Goal: Task Accomplishment & Management: Use online tool/utility

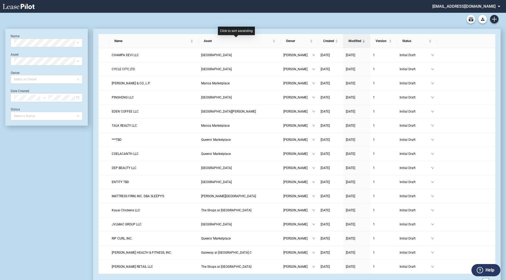
drag, startPoint x: 241, startPoint y: 45, endPoint x: 276, endPoint y: 17, distance: 44.5
click at [276, 17] on div "Blank Lease Form Blank Lease - 143 Hekili Street Blank Lease - 151 Hekili Stree…" at bounding box center [252, 19] width 495 height 13
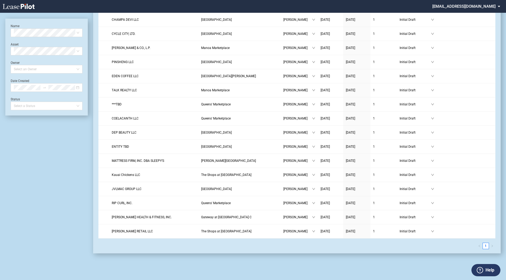
drag, startPoint x: 259, startPoint y: 260, endPoint x: 236, endPoint y: 259, distance: 22.1
click at [236, 260] on div "Blank Lease Form Blank Lease - 143 Hekili Street Blank Lease - 151 Hekili Stree…" at bounding box center [253, 128] width 506 height 302
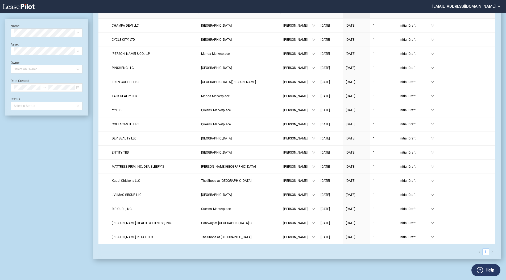
scroll to position [32, 0]
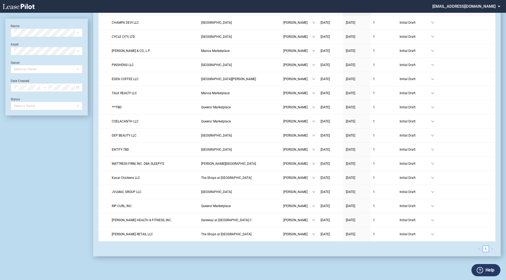
click at [489, 271] on label "Help" at bounding box center [489, 270] width 9 height 7
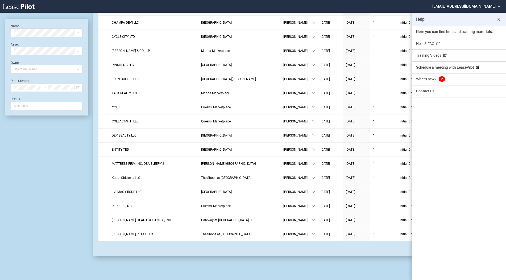
click at [447, 31] on p "Here you can find help and training materials." at bounding box center [459, 32] width 94 height 12
click at [450, 45] on link "Help & FAQ" at bounding box center [459, 44] width 94 height 12
click at [499, 20] on md-icon "close" at bounding box center [498, 19] width 6 height 6
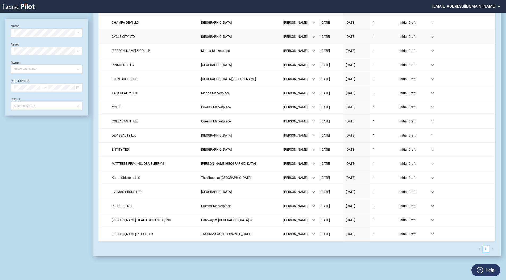
scroll to position [0, 0]
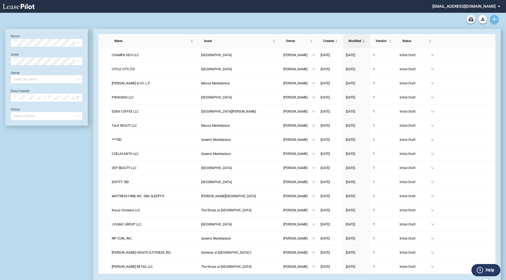
click at [495, 19] on icon "Create new document" at bounding box center [494, 19] width 5 height 5
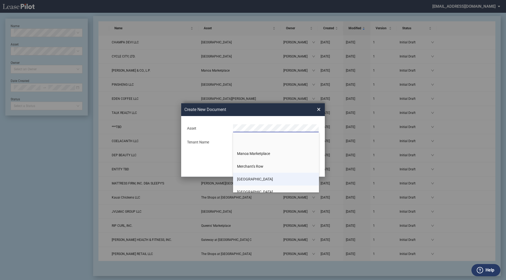
scroll to position [319, 0]
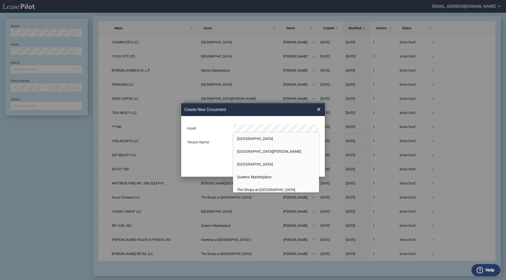
click at [278, 176] on li "Queens' Marketplace" at bounding box center [276, 176] width 86 height 13
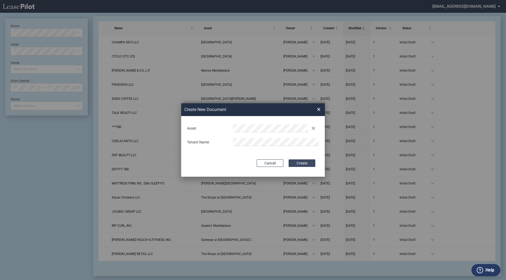
click at [304, 163] on button "Create" at bounding box center [302, 162] width 27 height 7
